Goal: Information Seeking & Learning: Find specific fact

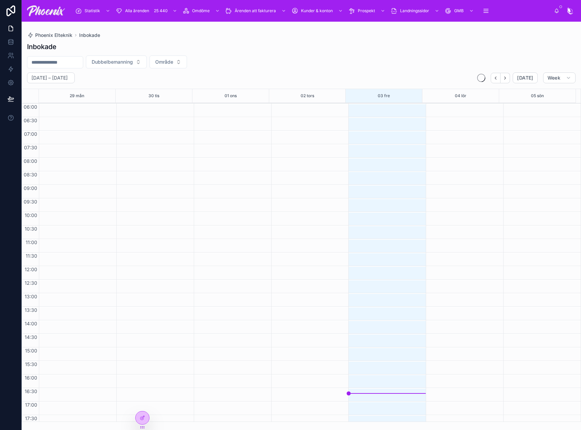
scroll to position [162, 0]
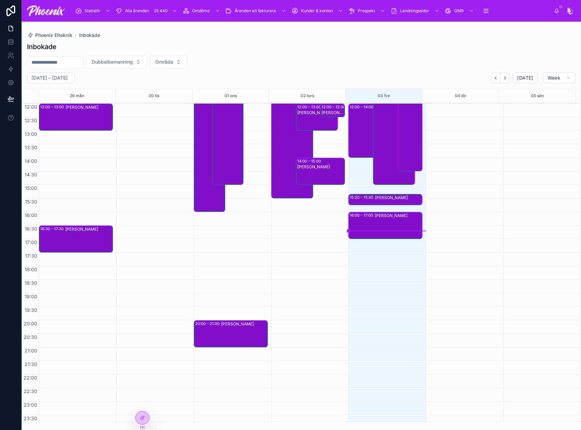
drag, startPoint x: 255, startPoint y: 68, endPoint x: 409, endPoint y: 35, distance: 158.2
click at [262, 66] on div "Dubbelbemanning Område" at bounding box center [302, 61] width 560 height 13
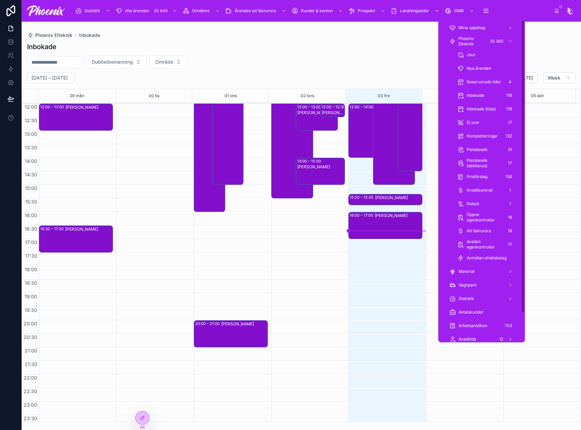
click at [477, 42] on span "Phoenix Elteknik" at bounding box center [472, 41] width 27 height 11
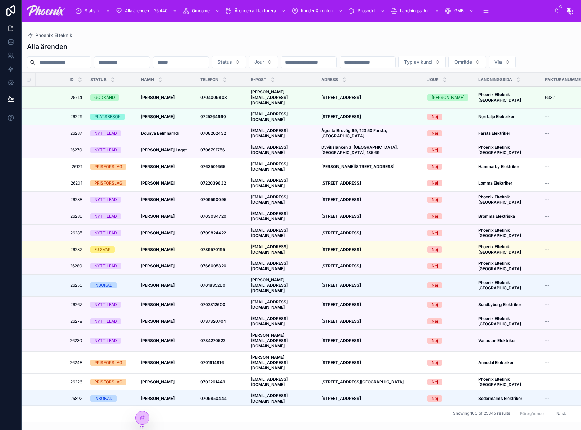
drag, startPoint x: 80, startPoint y: 67, endPoint x: 96, endPoint y: 66, distance: 16.3
click at [80, 67] on input "text" at bounding box center [63, 62] width 55 height 9
click at [150, 58] on input "text" at bounding box center [121, 62] width 55 height 9
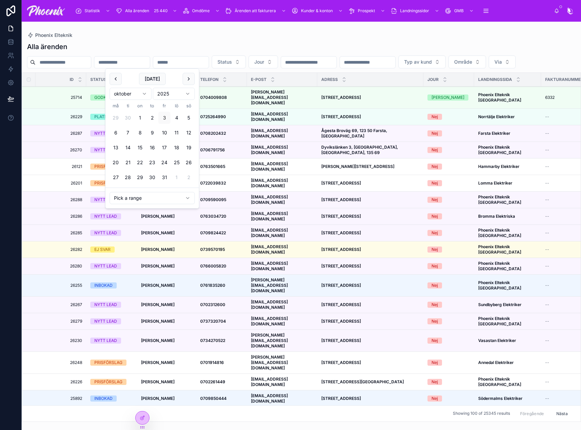
click at [72, 67] on div at bounding box center [59, 62] width 64 height 12
click at [77, 60] on input "text" at bounding box center [63, 62] width 55 height 9
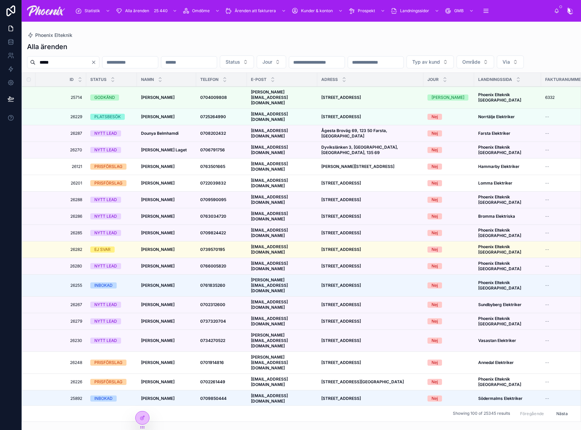
type input "*****"
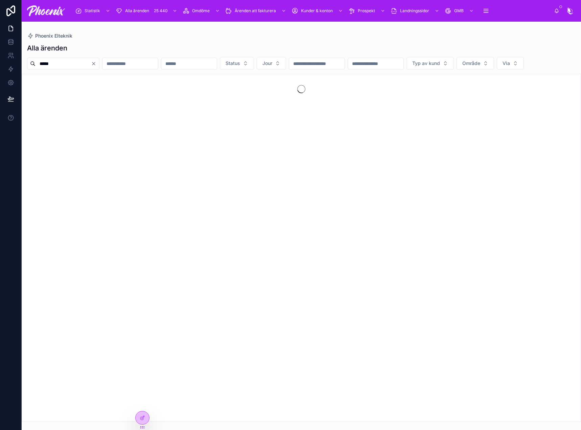
click at [217, 60] on input "text" at bounding box center [188, 63] width 55 height 9
click at [180, 34] on div "Phoenix Elteknik" at bounding box center [301, 35] width 549 height 7
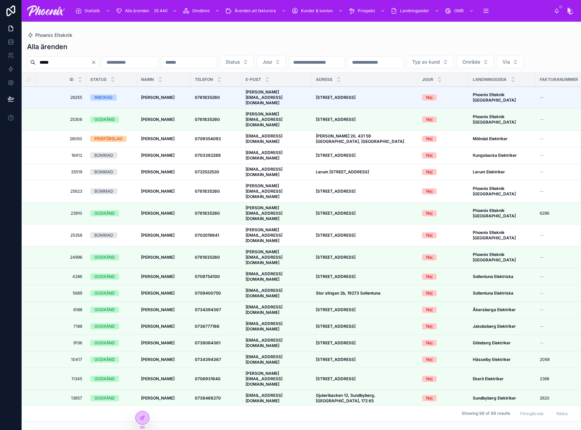
click at [152, 119] on strong "[PERSON_NAME]" at bounding box center [157, 119] width 33 height 5
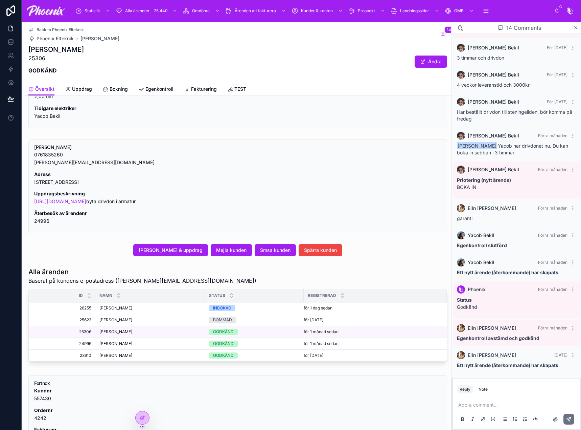
scroll to position [271, 0]
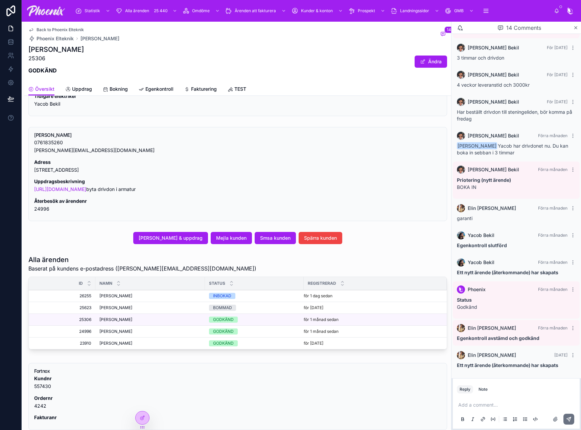
click at [201, 90] on span "Fakturering" at bounding box center [204, 89] width 26 height 7
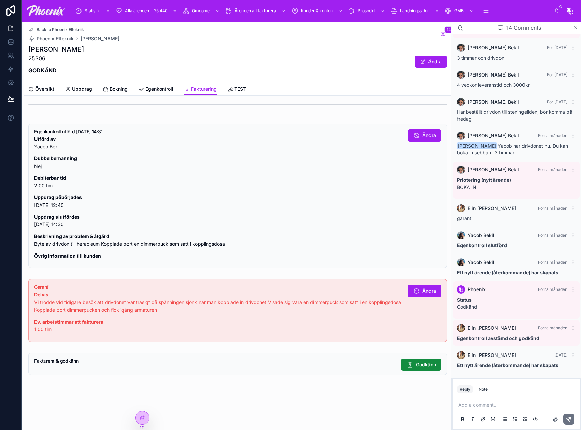
scroll to position [524, 0]
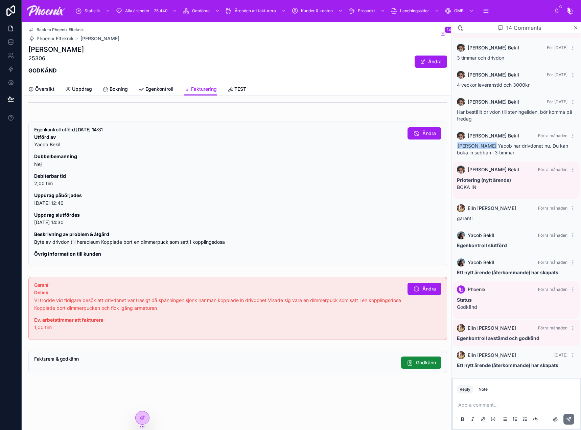
click at [43, 90] on span "Översikt" at bounding box center [44, 89] width 19 height 7
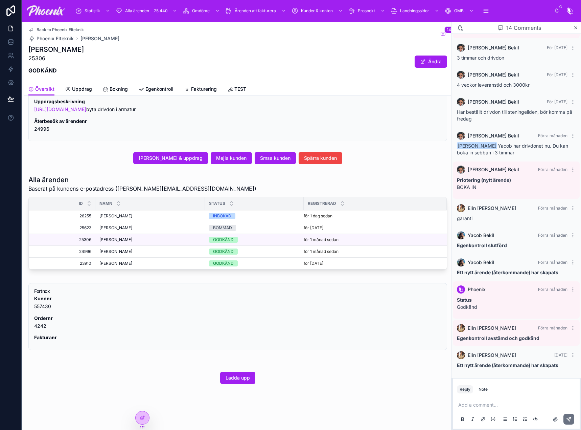
scroll to position [351, 0]
click at [112, 264] on span "[PERSON_NAME]" at bounding box center [115, 263] width 33 height 5
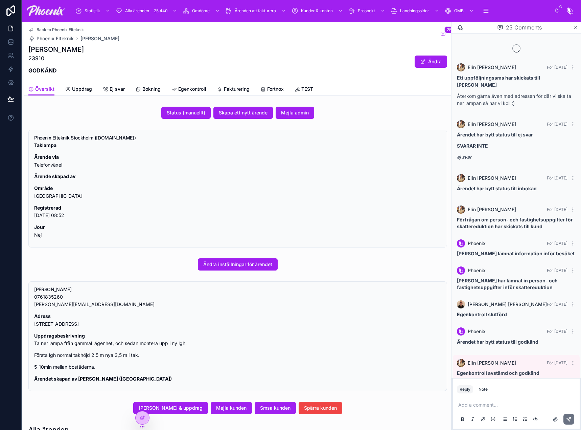
scroll to position [1021, 0]
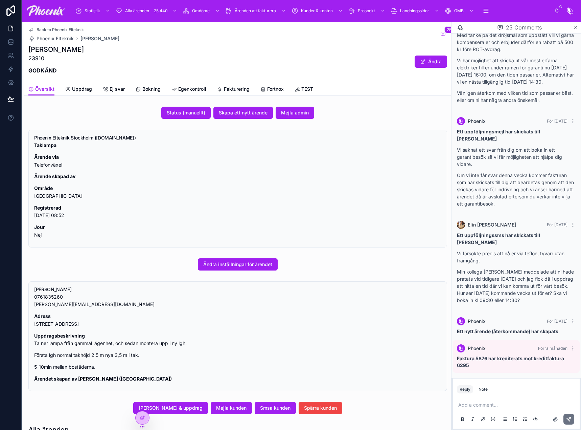
click at [238, 82] on div "Back to Phoenix Elteknik Phoenix Elteknik [PERSON_NAME] 25 [PERSON_NAME] 23910 …" at bounding box center [237, 52] width 419 height 61
click at [236, 89] on span "Fakturering" at bounding box center [237, 89] width 26 height 7
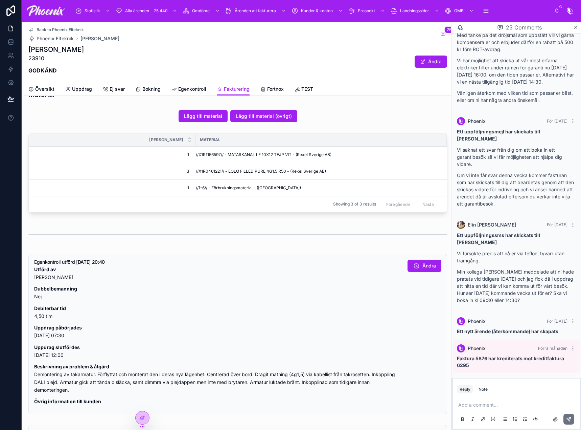
scroll to position [464, 0]
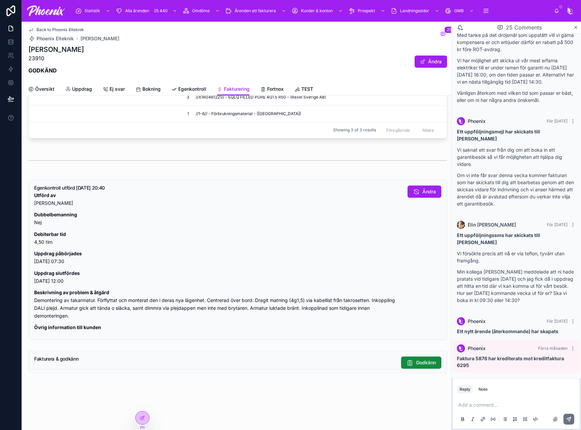
click at [272, 85] on link "Fortnox" at bounding box center [272, 90] width 23 height 14
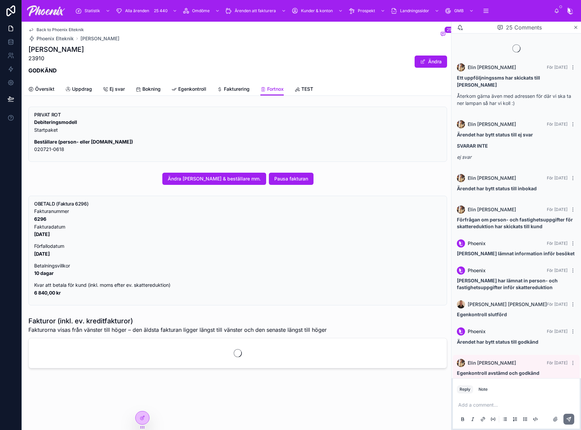
scroll to position [1021, 0]
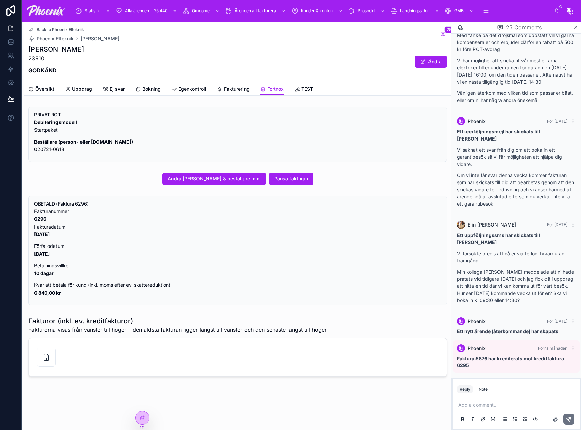
click at [43, 219] on strong "6296" at bounding box center [40, 219] width 12 height 6
copy strong "6296"
click at [270, 138] on div "Debiteringsmodell Startpaket Beställare (person- eller [DOMAIN_NAME]) 020721-06…" at bounding box center [237, 135] width 407 height 35
click at [41, 90] on span "Översikt" at bounding box center [44, 89] width 19 height 7
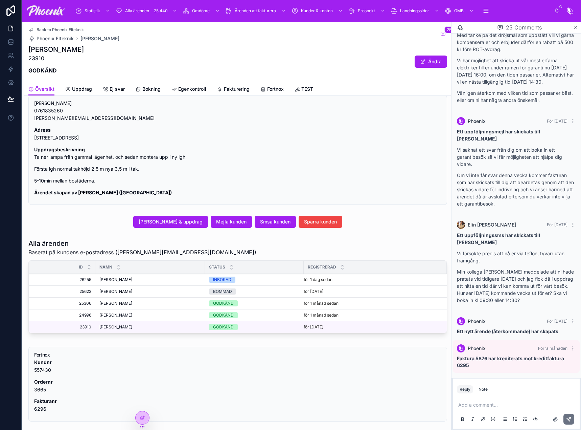
scroll to position [203, 0]
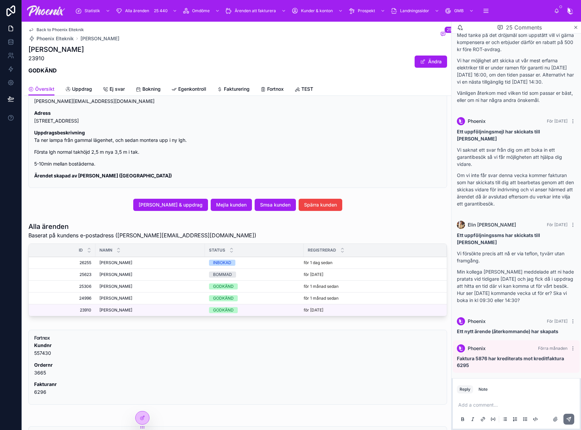
click at [117, 299] on span "[PERSON_NAME]" at bounding box center [115, 297] width 33 height 5
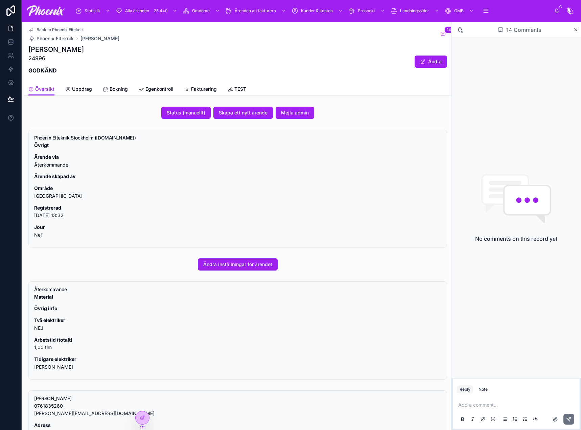
click at [151, 90] on span "Egenkontroll" at bounding box center [159, 89] width 28 height 7
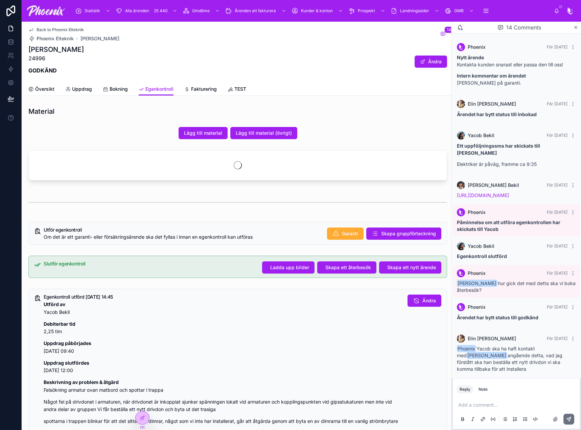
scroll to position [173, 0]
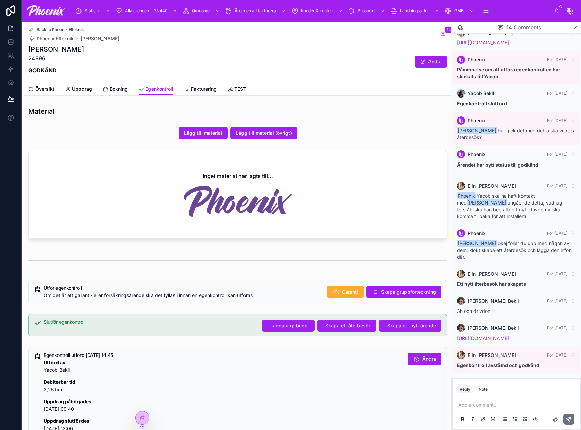
click at [207, 87] on span "Fakturering" at bounding box center [204, 89] width 26 height 7
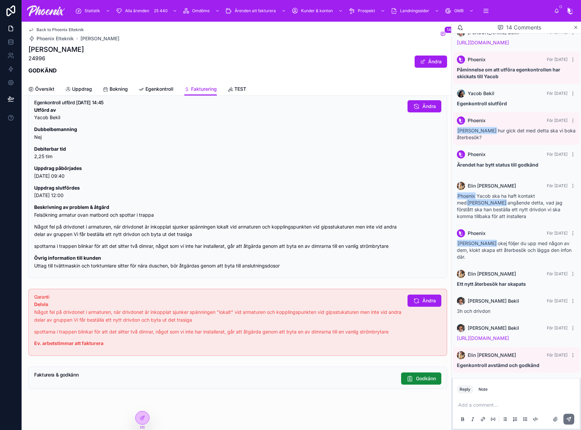
scroll to position [567, 0]
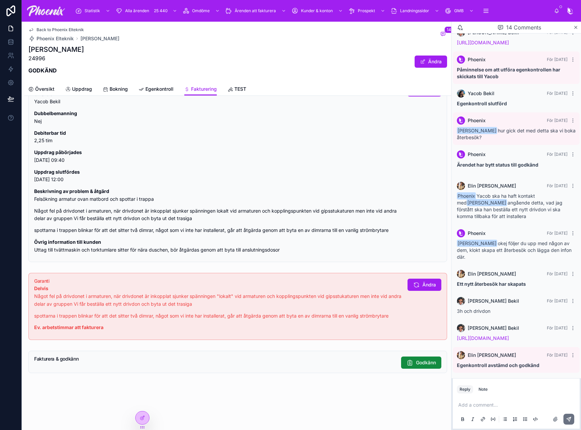
scroll to position [539, 0]
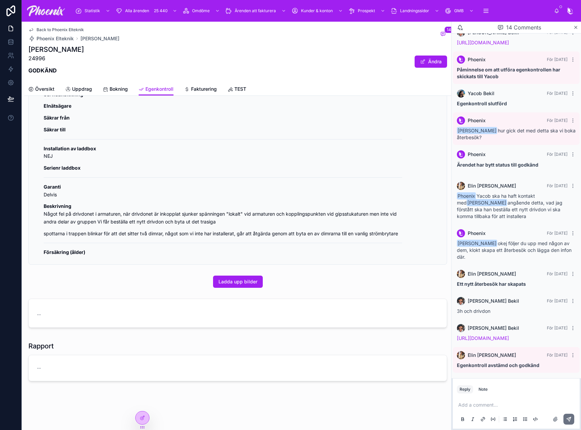
drag, startPoint x: 292, startPoint y: 136, endPoint x: 239, endPoint y: 123, distance: 54.7
click at [284, 135] on div "Utförd av [PERSON_NAME] Debiterbar tid 2,25 tim Uppdrag påbörjades [DATE] 09:40…" at bounding box center [223, 46] width 359 height 422
click at [64, 30] on span "Back to Phoenix Elteknik" at bounding box center [60, 29] width 47 height 5
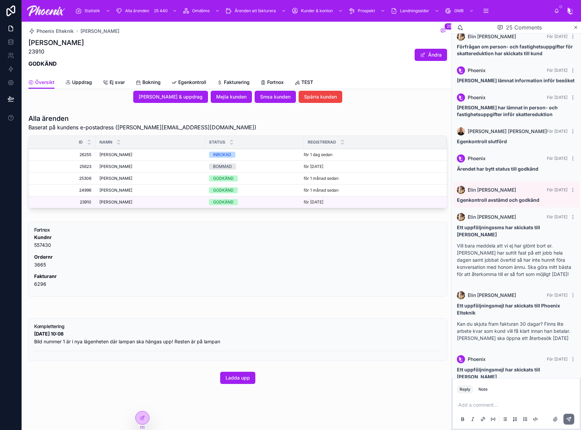
scroll to position [304, 0]
click at [129, 156] on span "[PERSON_NAME]" at bounding box center [115, 154] width 33 height 5
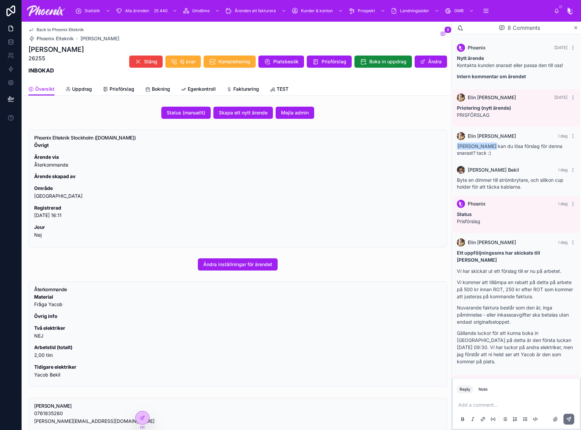
scroll to position [100, 0]
